Goal: Task Accomplishment & Management: Manage account settings

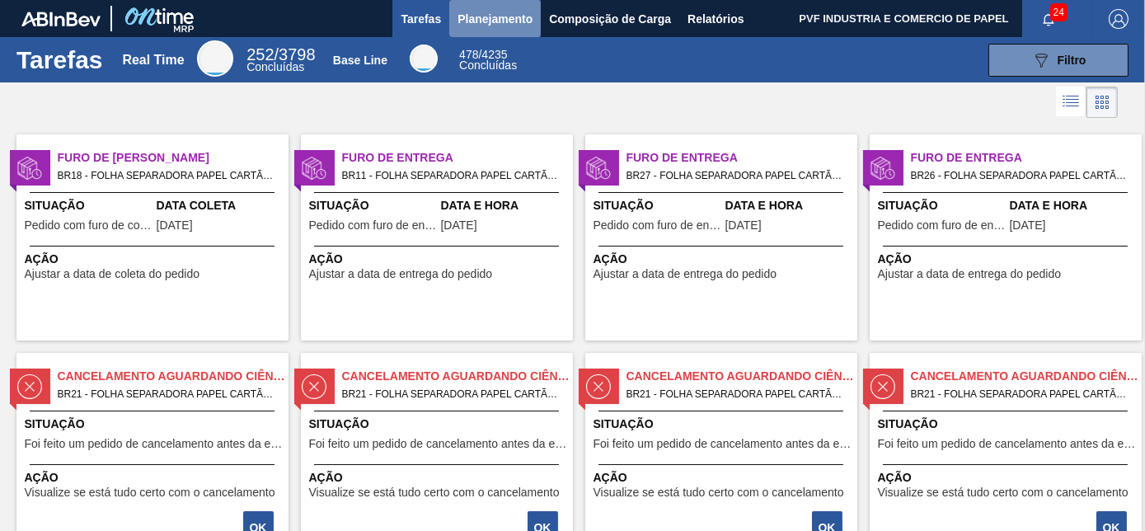
click at [502, 22] on span "Planejamento" at bounding box center [494, 19] width 75 height 20
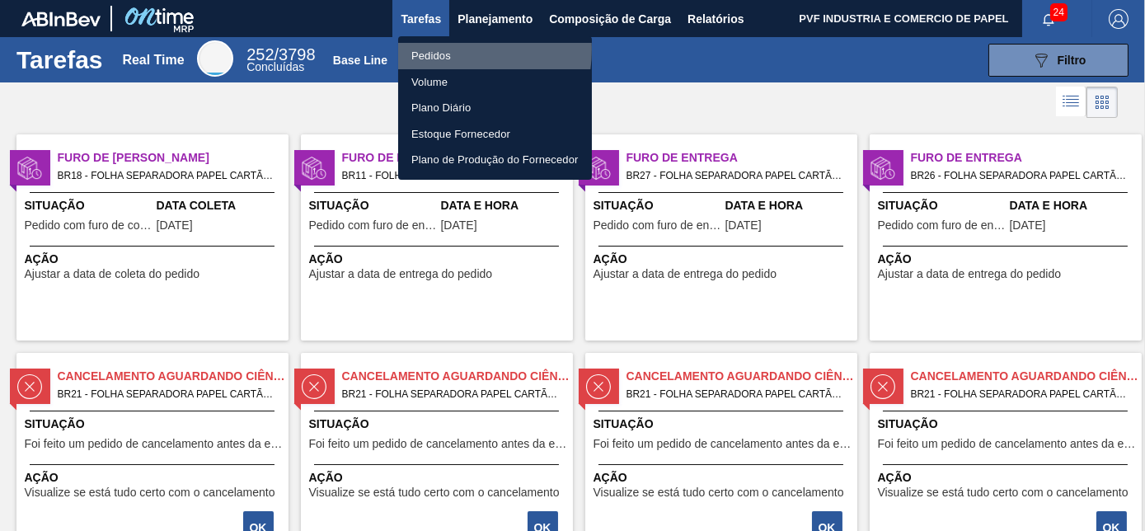
click at [446, 49] on li "Pedidos" at bounding box center [495, 56] width 194 height 26
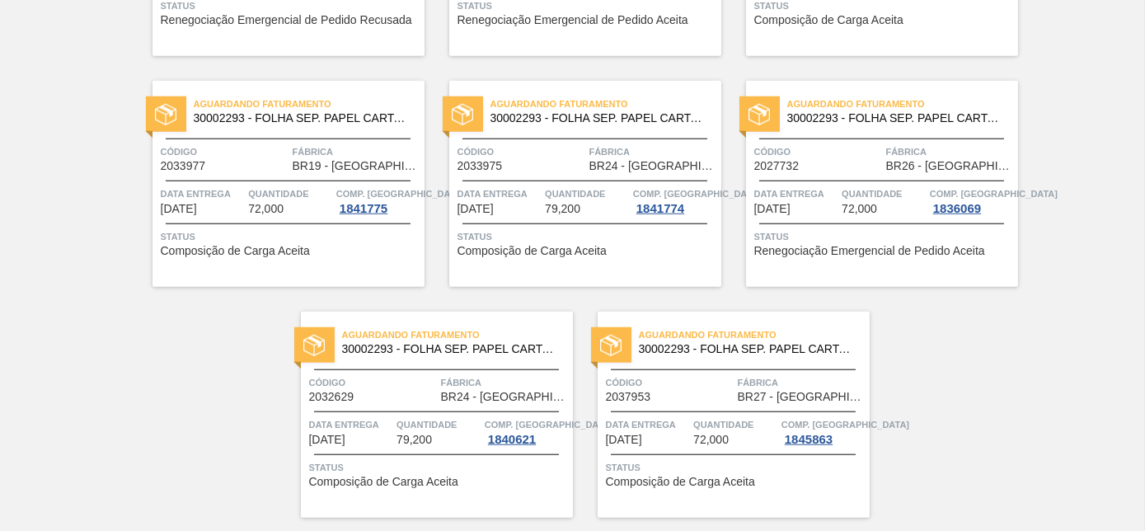
scroll to position [3575, 0]
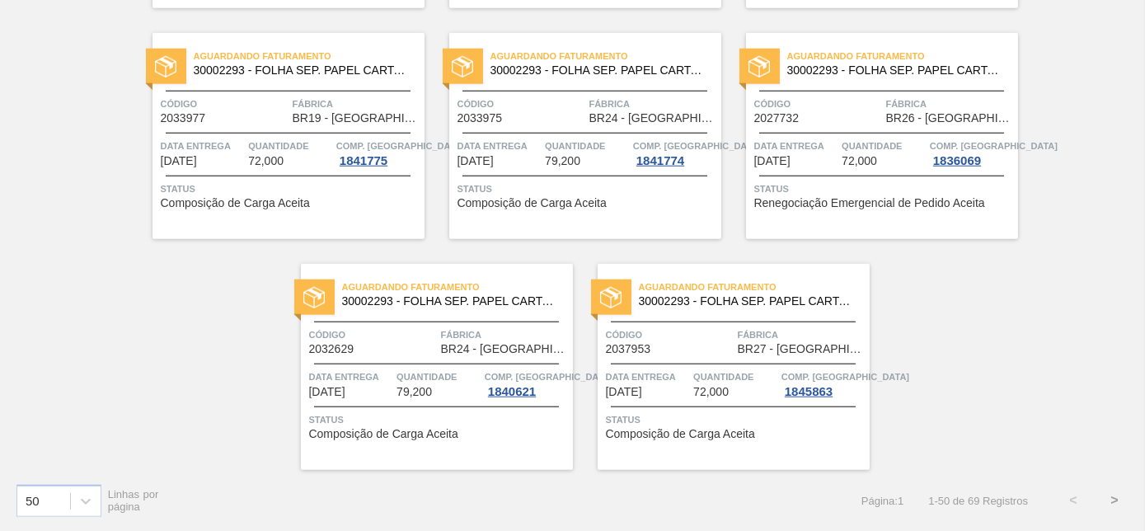
click at [1113, 499] on button ">" at bounding box center [1114, 500] width 41 height 41
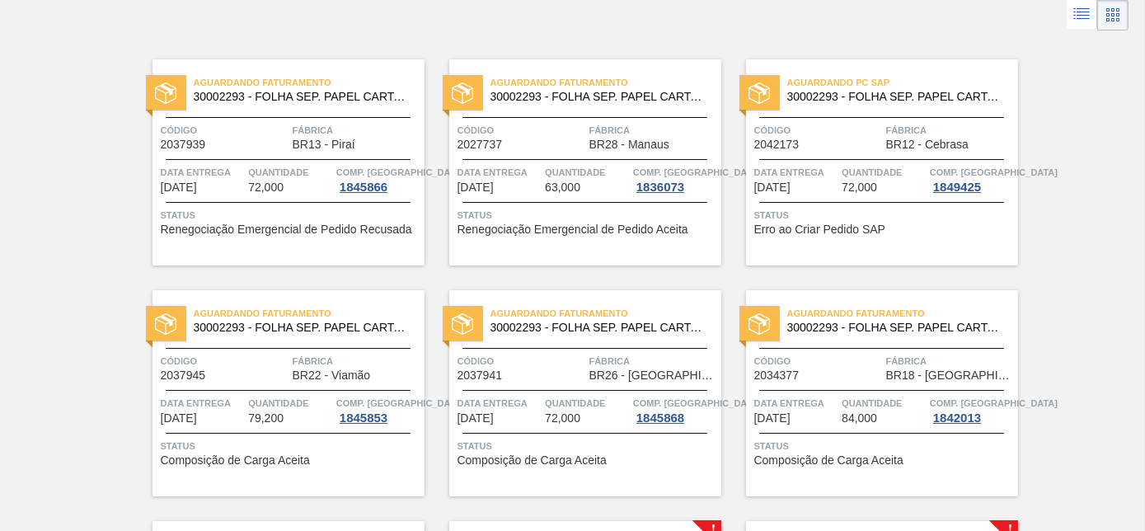
scroll to position [68, 0]
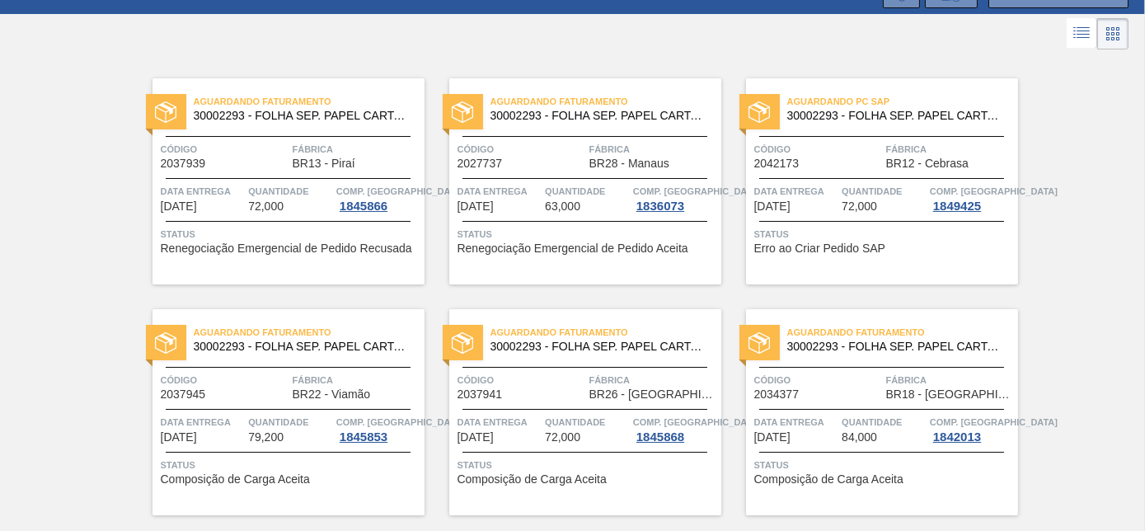
click at [835, 167] on div "Código 2042173" at bounding box center [818, 155] width 128 height 29
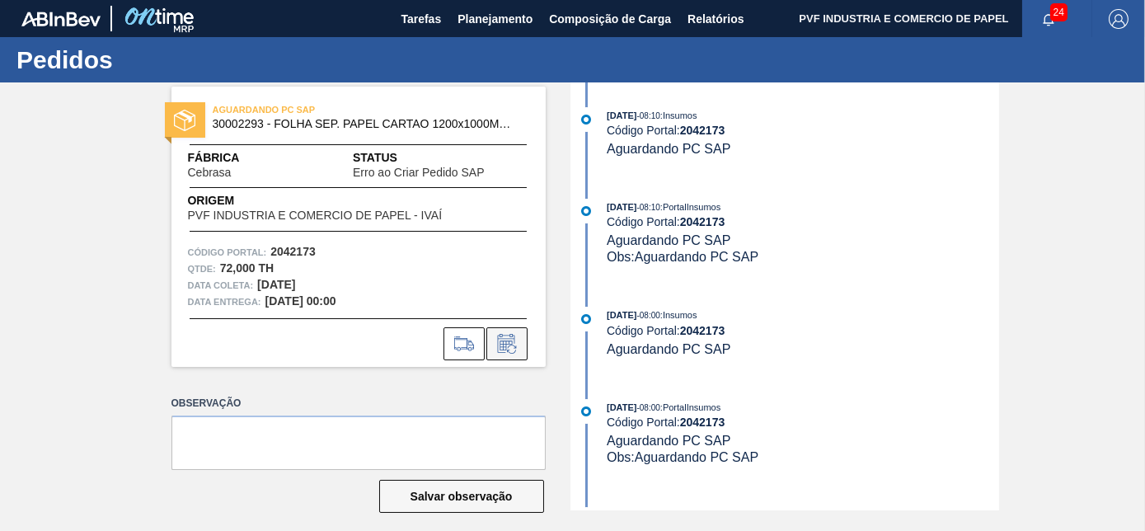
click at [510, 330] on button at bounding box center [506, 343] width 41 height 33
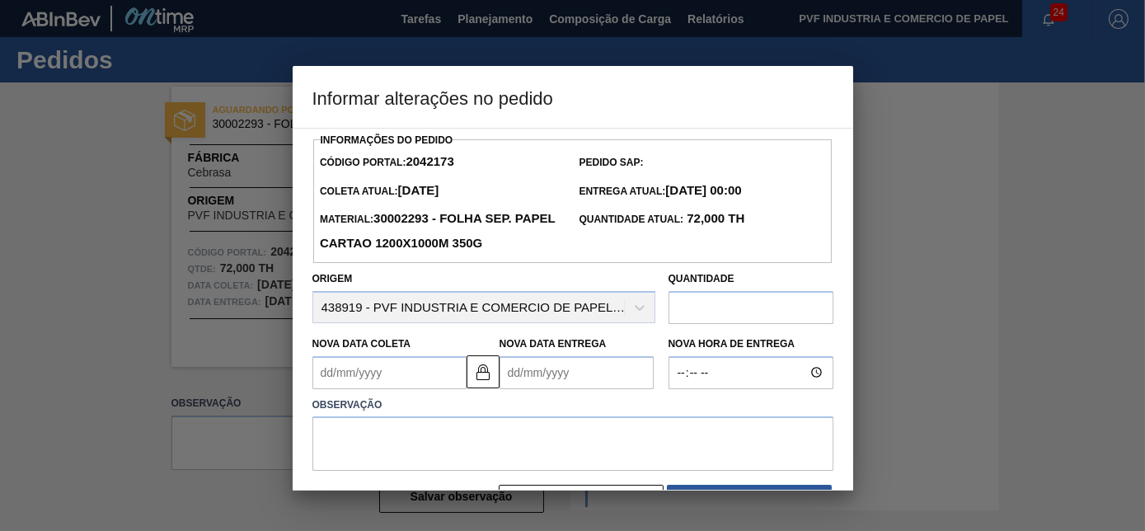
click at [396, 372] on Coleta2042173 "Nova Data Coleta" at bounding box center [389, 372] width 154 height 33
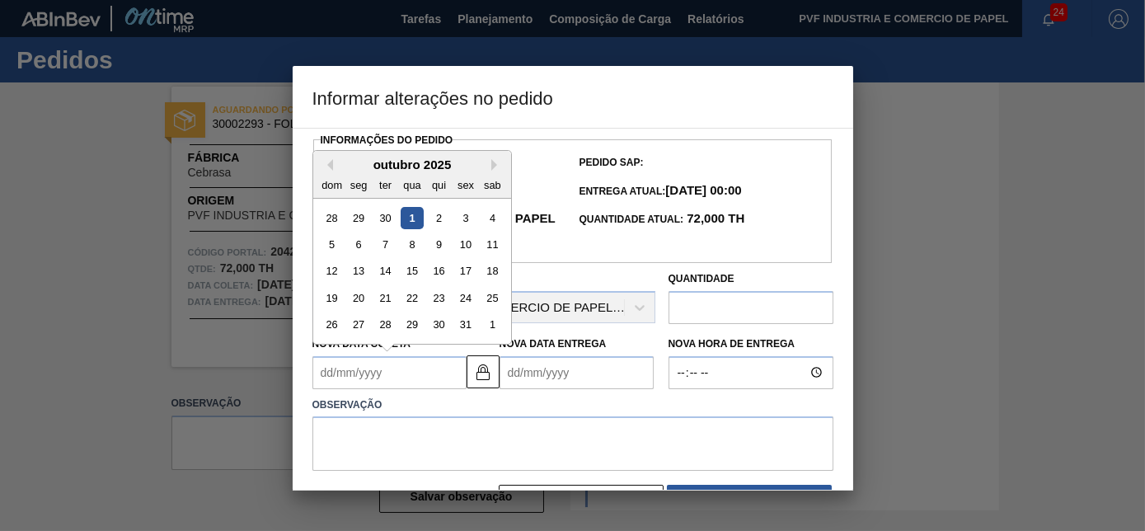
drag, startPoint x: 959, startPoint y: 329, endPoint x: 930, endPoint y: 339, distance: 31.3
click at [957, 329] on div at bounding box center [572, 265] width 1145 height 531
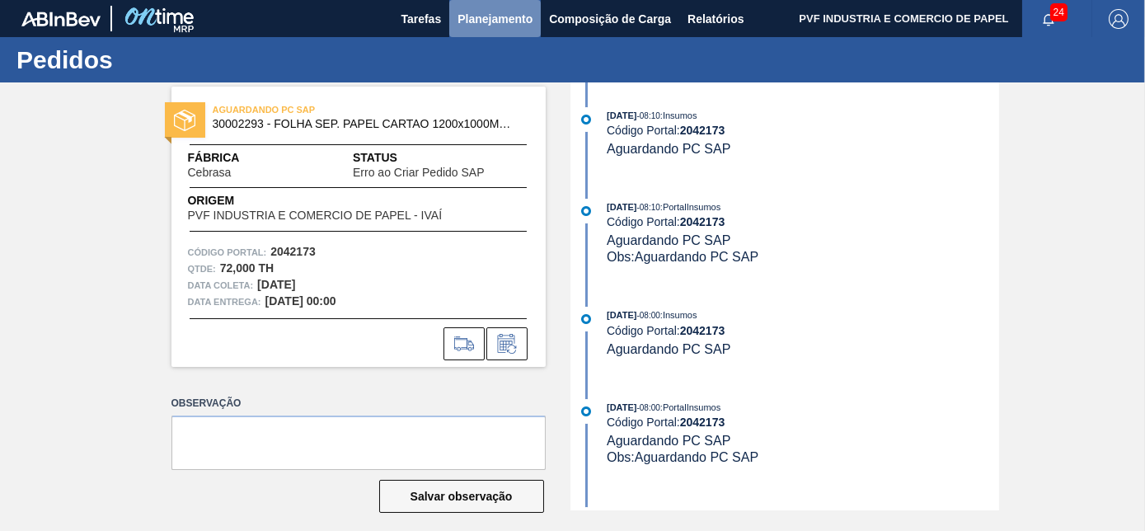
click at [487, 17] on span "Planejamento" at bounding box center [494, 19] width 75 height 20
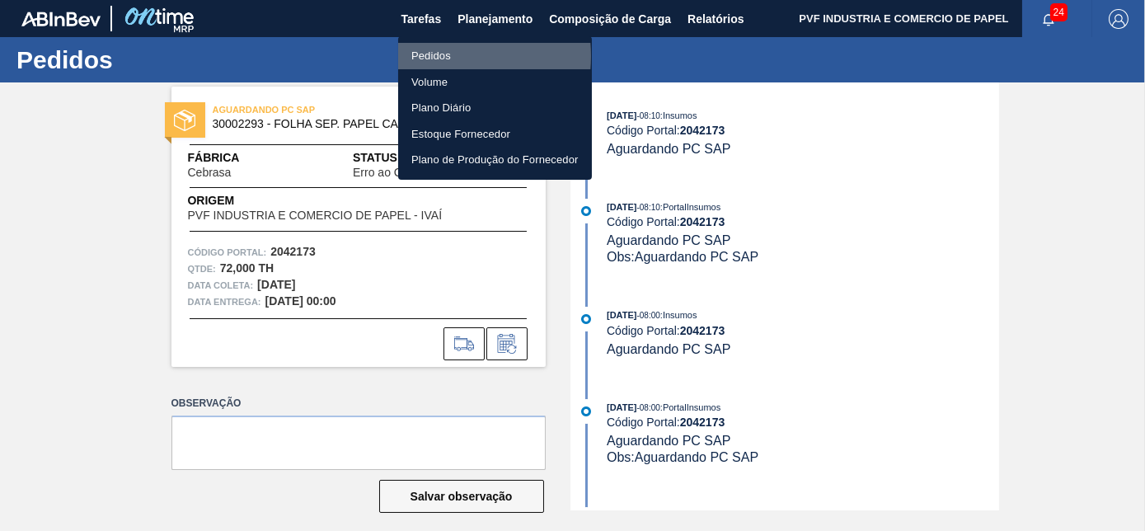
click at [436, 56] on li "Pedidos" at bounding box center [495, 56] width 194 height 26
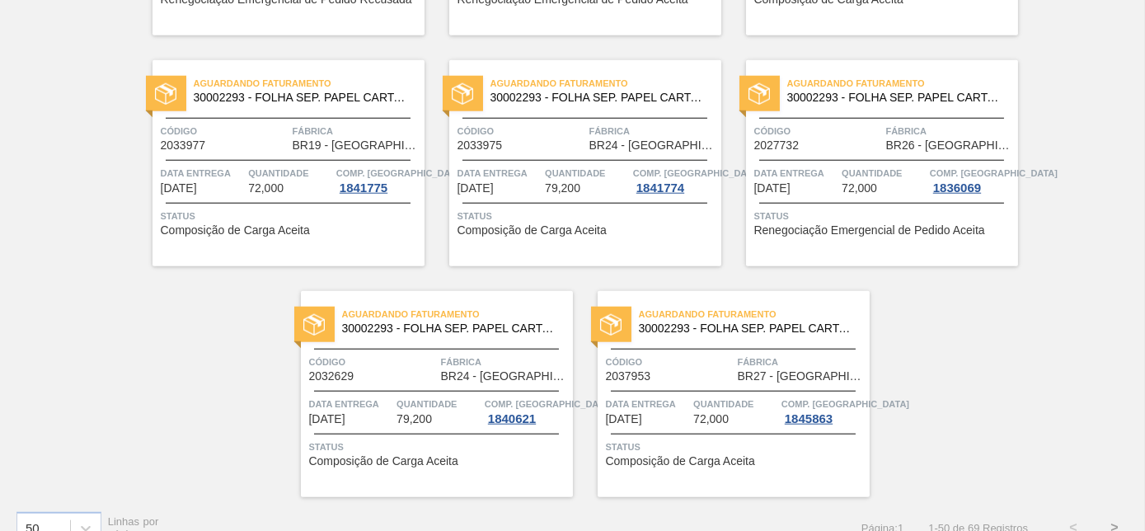
scroll to position [3575, 0]
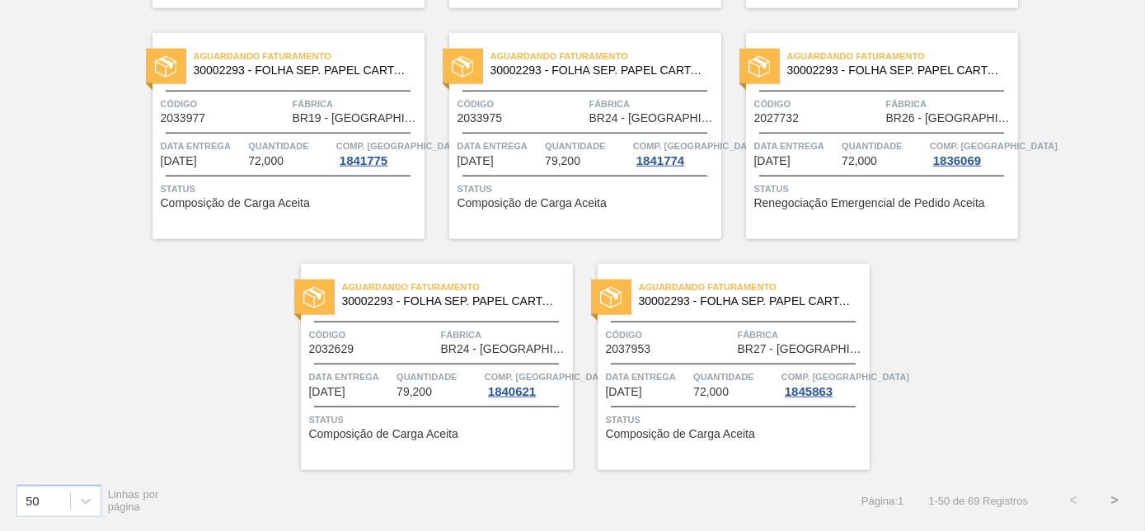
click at [1108, 499] on button ">" at bounding box center [1114, 500] width 41 height 41
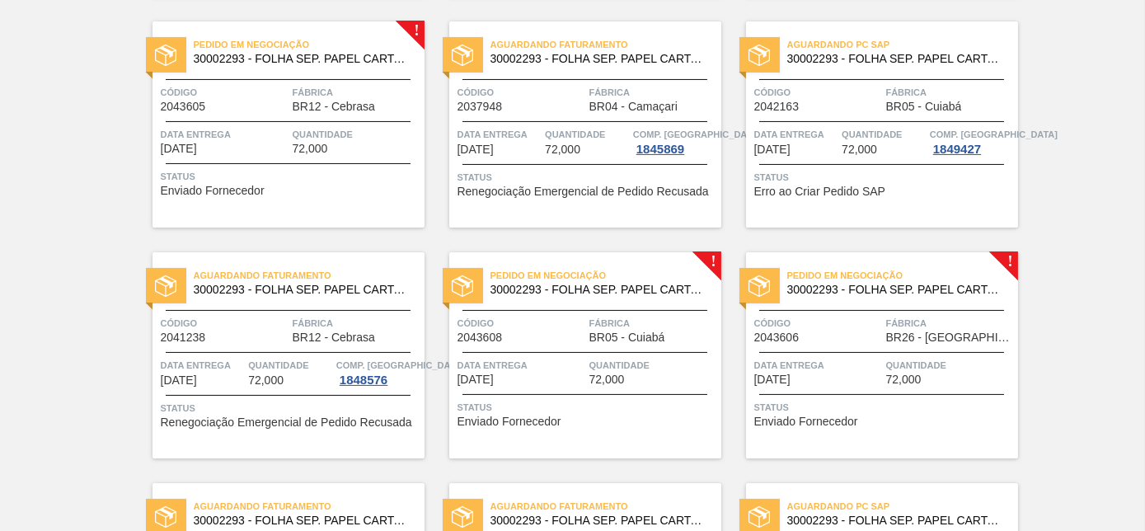
scroll to position [968, 0]
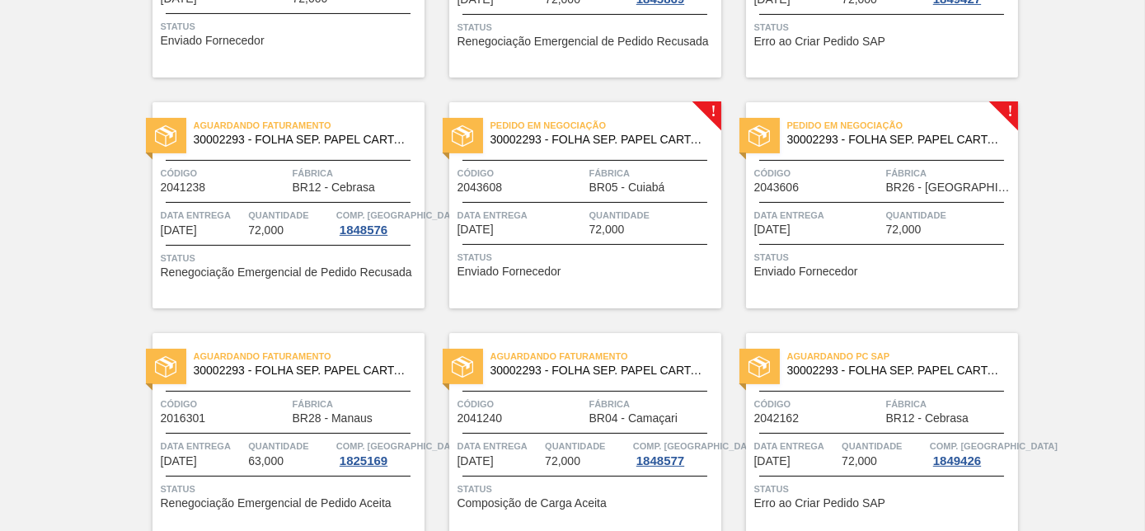
click at [655, 185] on span "BR05 - Cuiabá" at bounding box center [627, 187] width 76 height 12
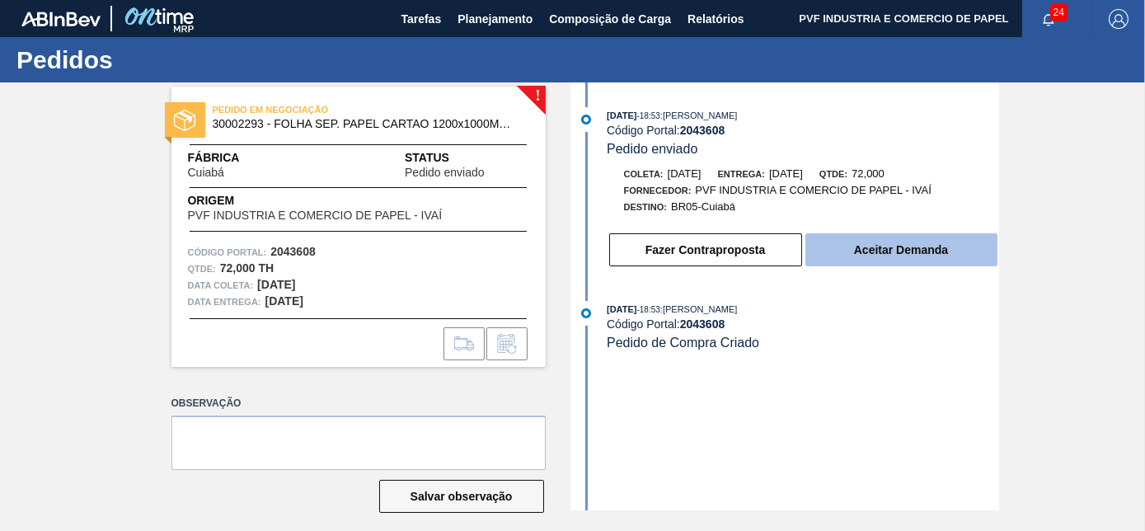
click at [913, 250] on button "Aceitar Demanda" at bounding box center [901, 249] width 192 height 33
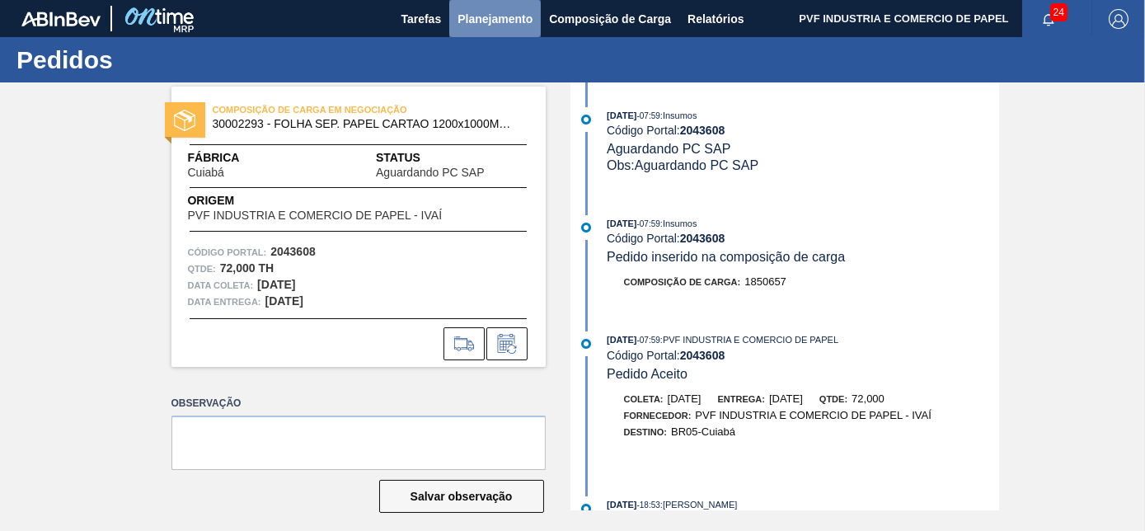
click at [490, 13] on span "Planejamento" at bounding box center [494, 19] width 75 height 20
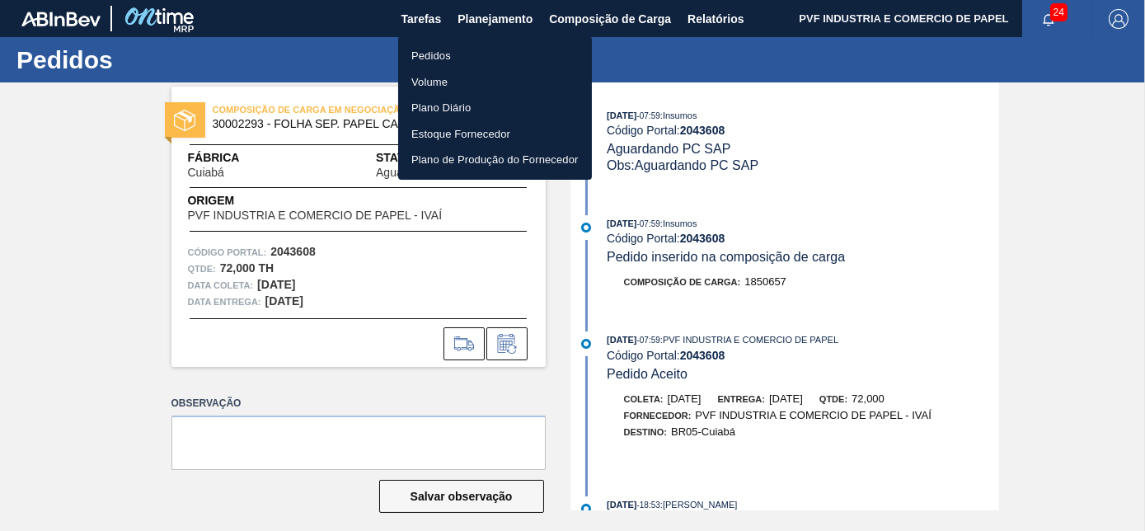
click at [436, 49] on li "Pedidos" at bounding box center [495, 56] width 194 height 26
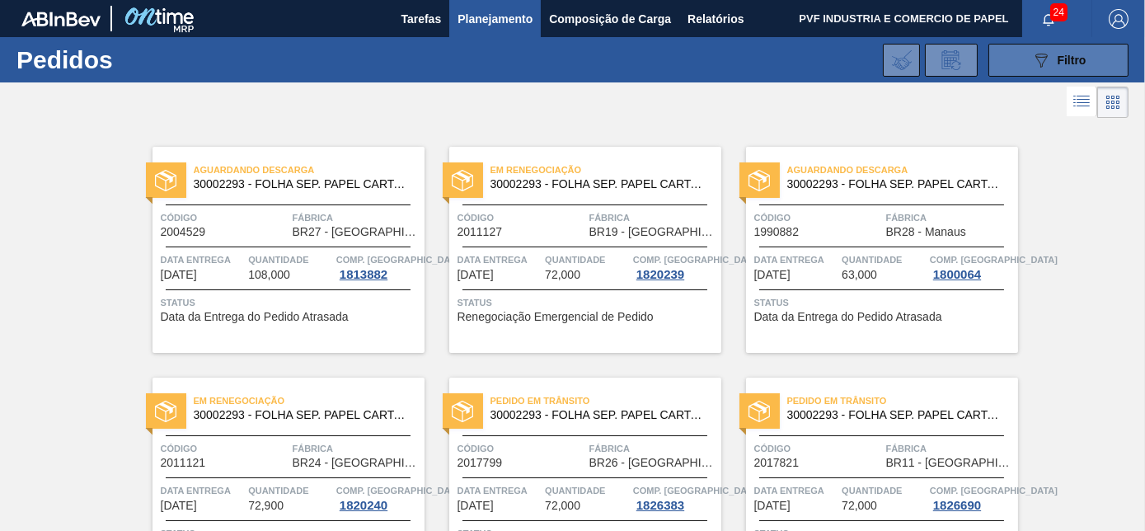
click at [1037, 66] on icon "089F7B8B-B2A5-4AFE-B5C0-19BA573D28AC" at bounding box center [1041, 60] width 20 height 20
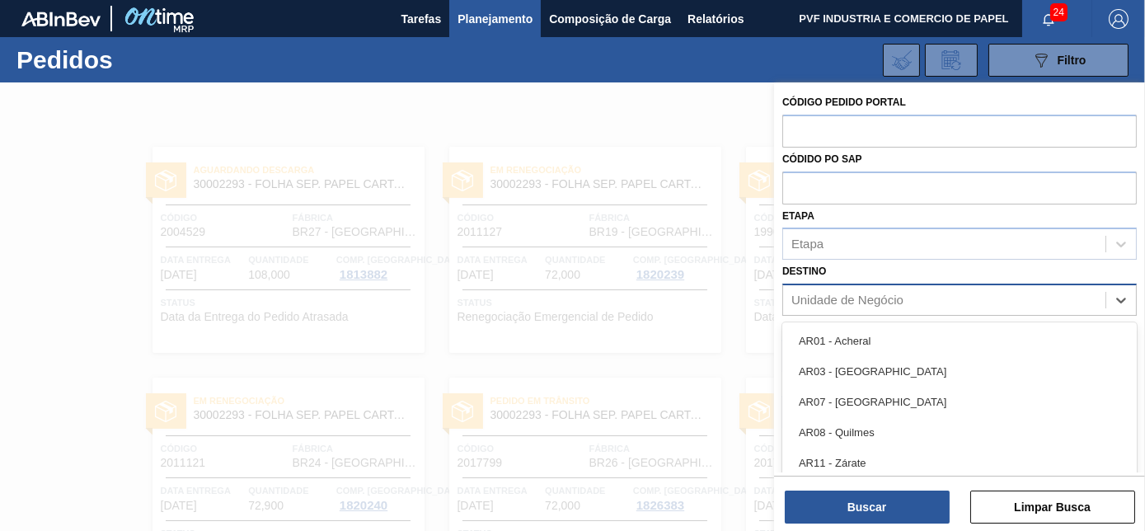
click at [877, 298] on div "Unidade de Negócio" at bounding box center [847, 300] width 112 height 14
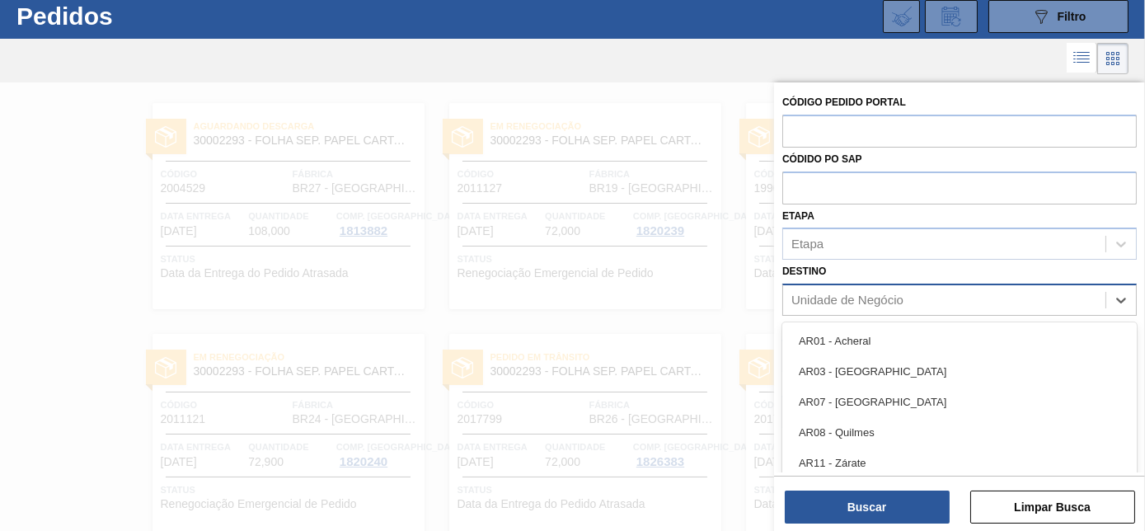
scroll to position [44, 0]
type input "cuia"
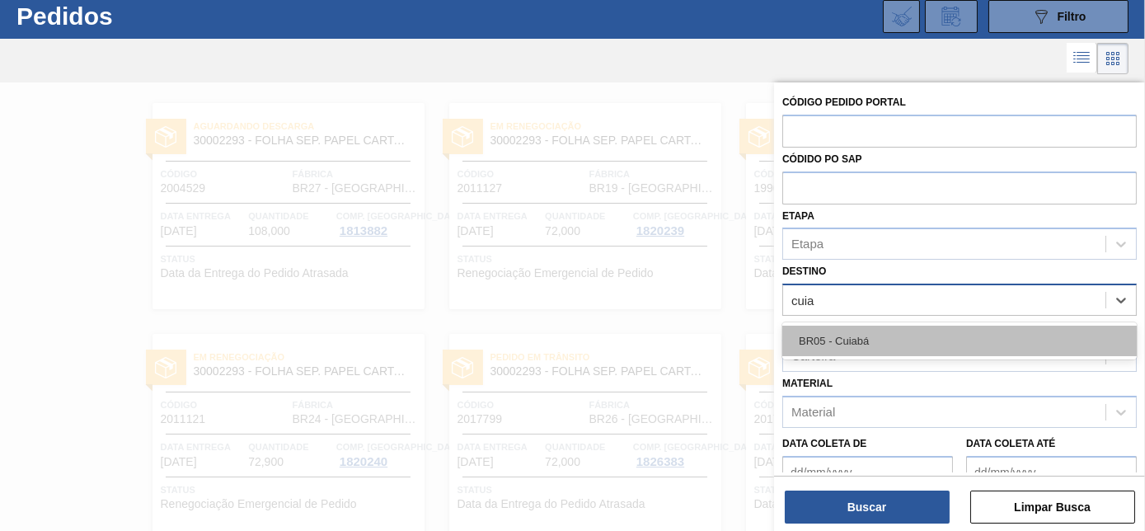
click at [865, 340] on div "BR05 - Cuiabá" at bounding box center [959, 341] width 354 height 30
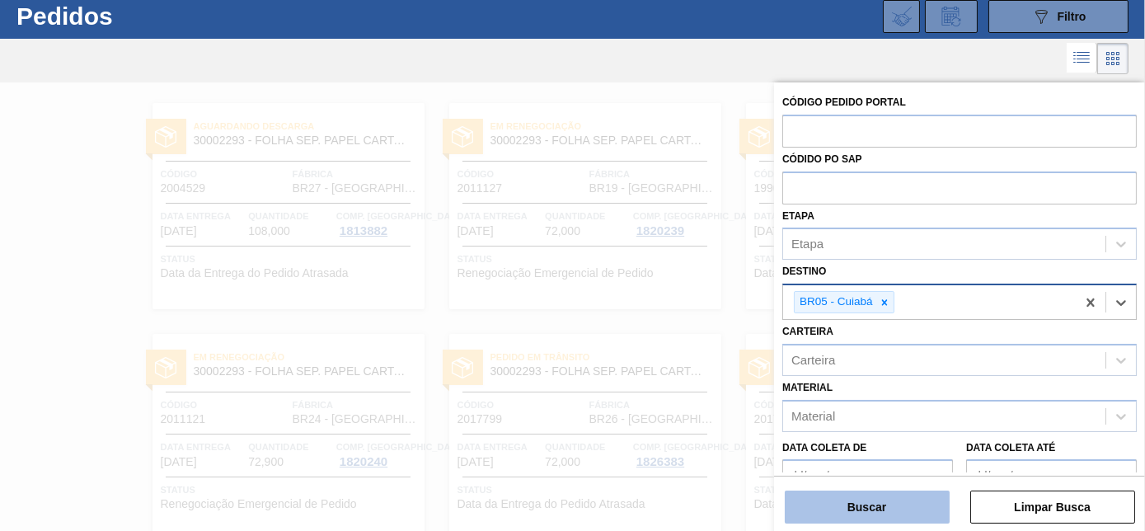
click at [857, 504] on button "Buscar" at bounding box center [867, 506] width 165 height 33
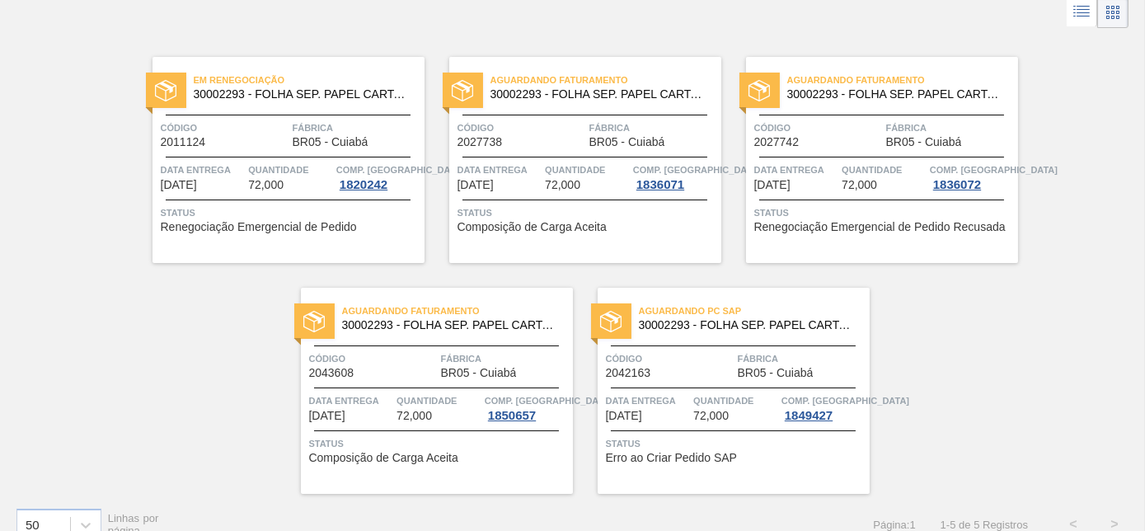
scroll to position [114, 0]
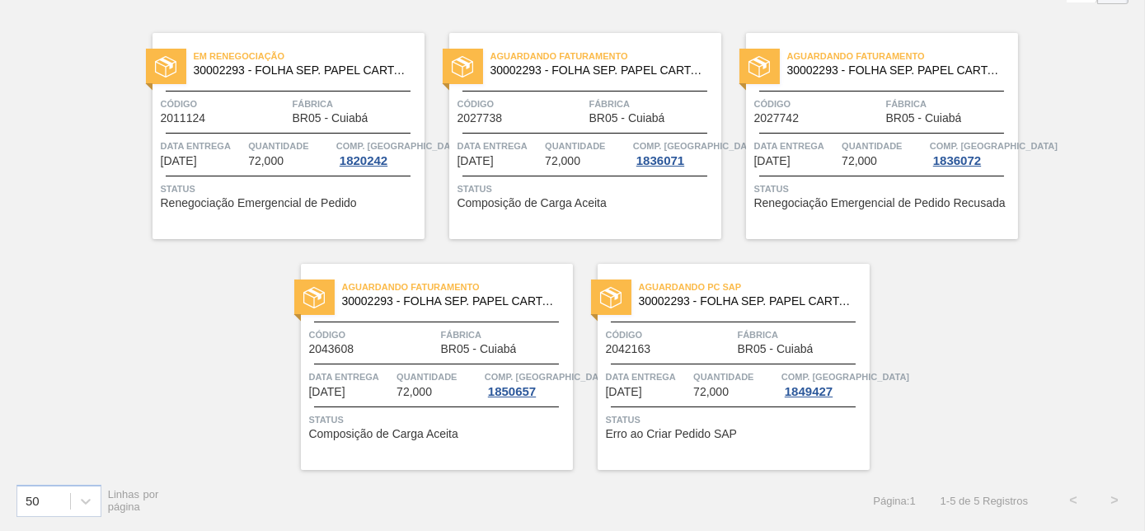
click at [472, 318] on div "Aguardando Faturamento 30002293 - FOLHA SEP. PAPEL CARTAO 1200x1000M 350g Códig…" at bounding box center [437, 367] width 272 height 206
